Goal: Download file/media

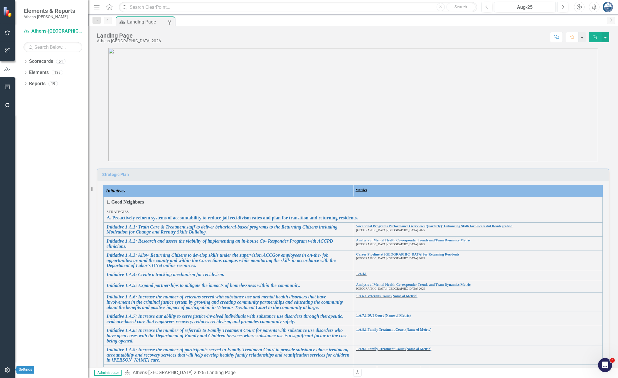
click at [8, 367] on icon "button" at bounding box center [7, 369] width 6 height 5
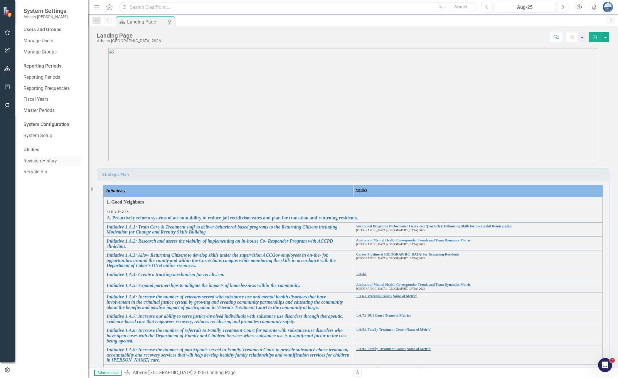
click at [51, 162] on link "Revision History" at bounding box center [52, 161] width 59 height 7
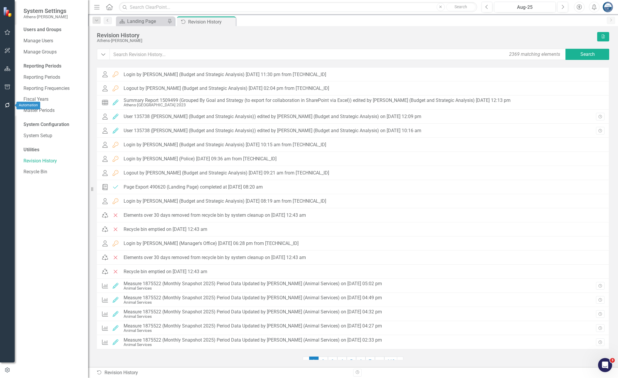
click at [4, 106] on icon "button" at bounding box center [7, 105] width 6 height 5
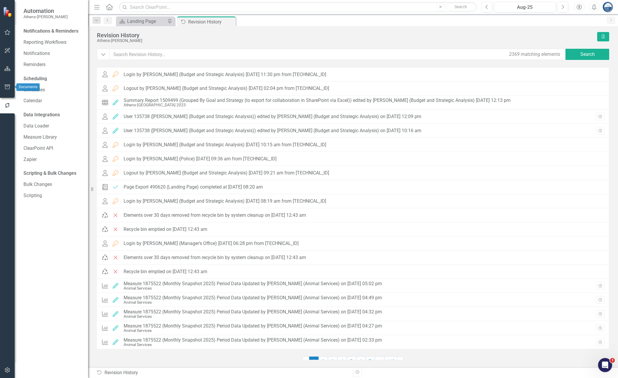
click at [5, 86] on icon "button" at bounding box center [7, 87] width 6 height 5
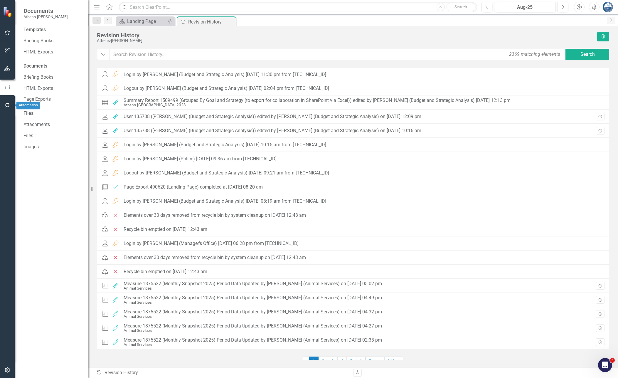
click at [7, 101] on button "button" at bounding box center [7, 105] width 13 height 12
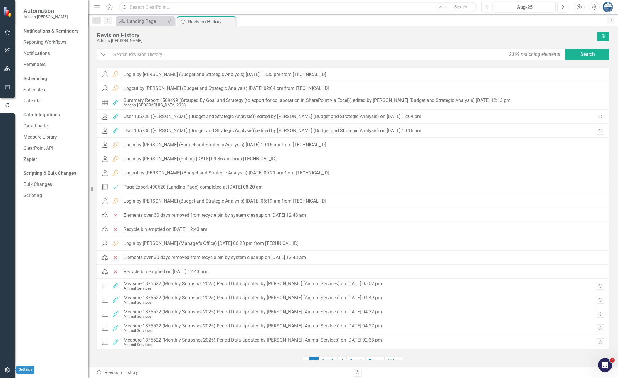
click at [6, 370] on icon "button" at bounding box center [7, 369] width 6 height 5
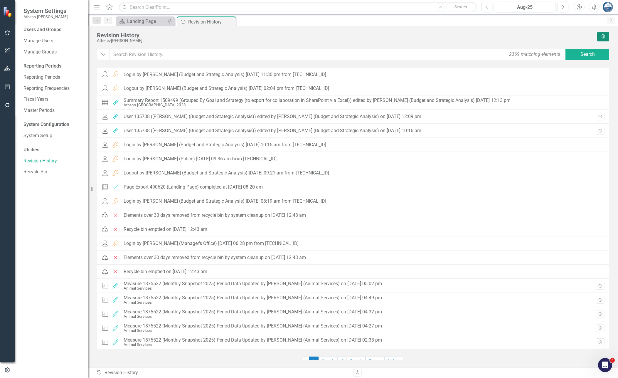
click at [600, 34] on button "Excel" at bounding box center [603, 36] width 12 height 9
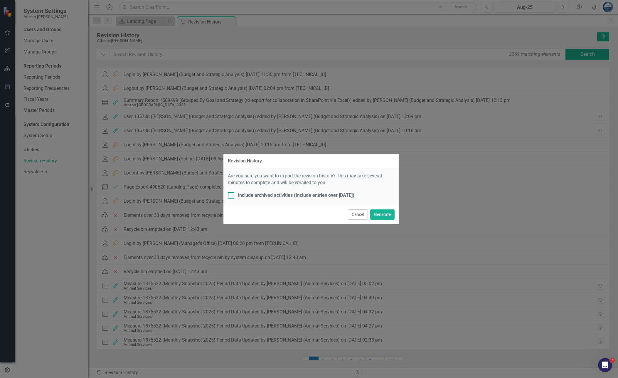
click at [231, 195] on div at bounding box center [231, 195] width 6 height 6
click at [231, 195] on input "Include archived activities (Include entries over [DATE])" at bounding box center [230, 194] width 4 height 4
click at [385, 213] on button "Generate" at bounding box center [382, 214] width 24 height 10
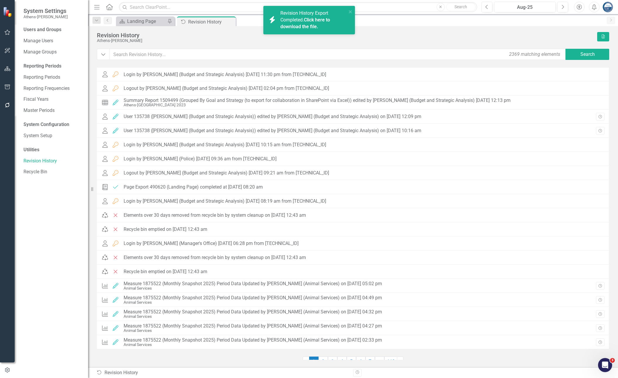
click at [320, 20] on link "Click here to download the file." at bounding box center [305, 23] width 50 height 12
